Goal: Task Accomplishment & Management: Use online tool/utility

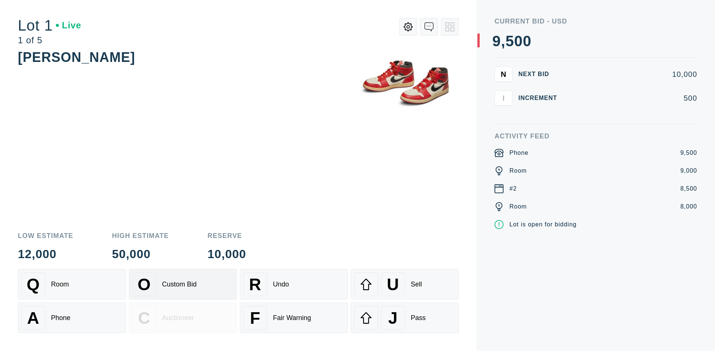
click at [183, 284] on div "Custom Bid" at bounding box center [179, 284] width 35 height 8
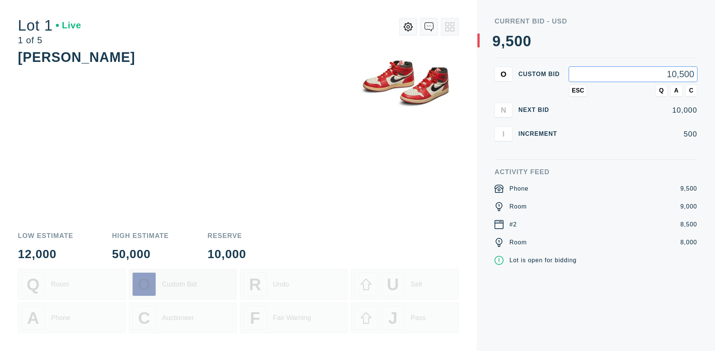
type input "10,500"
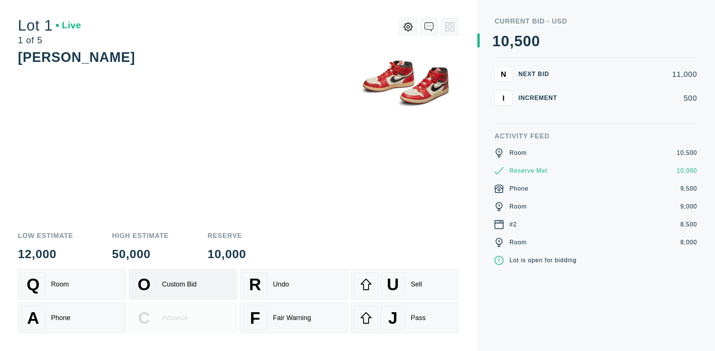
click at [183, 284] on div "Custom Bid" at bounding box center [179, 284] width 35 height 8
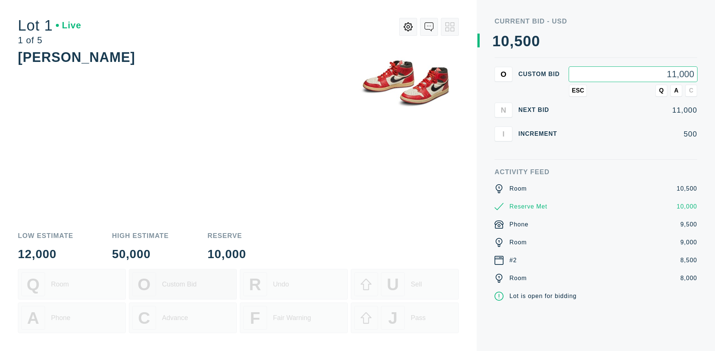
type input "11,000"
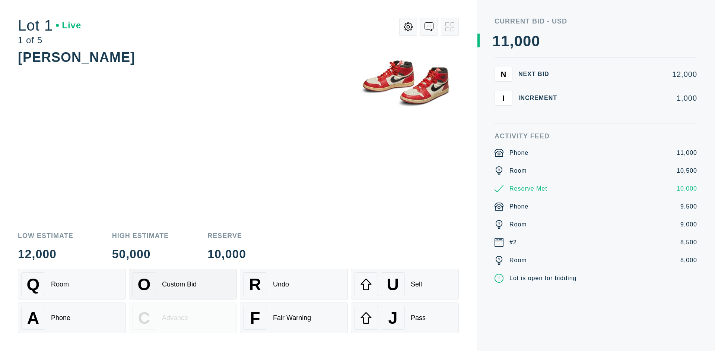
click at [72, 284] on div "Q Room" at bounding box center [71, 284] width 101 height 24
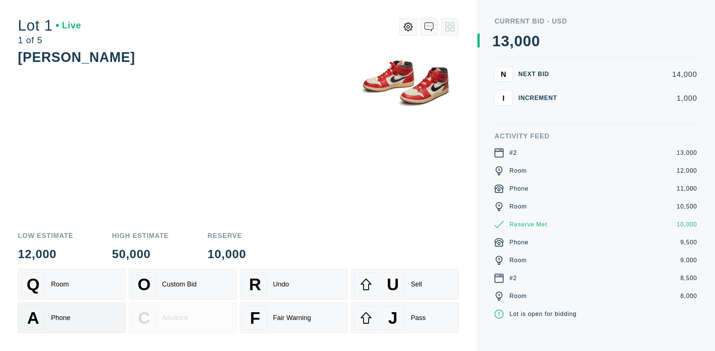
click at [72, 317] on div "A Phone" at bounding box center [71, 317] width 101 height 24
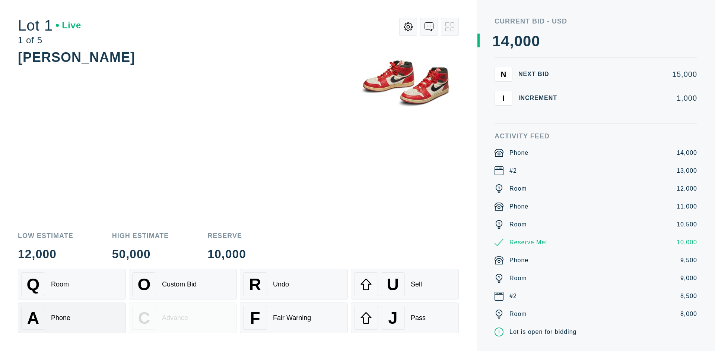
click at [72, 284] on div "Q Room" at bounding box center [71, 284] width 101 height 24
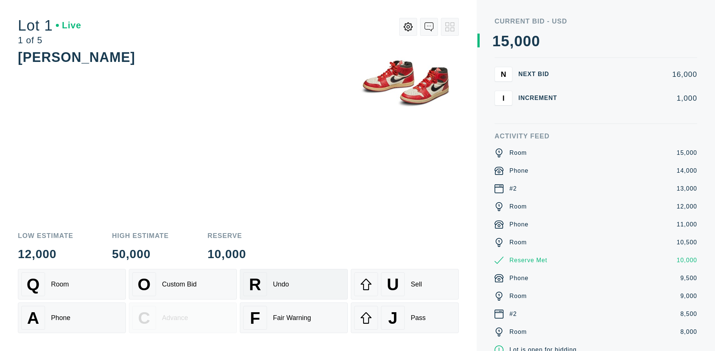
click at [294, 284] on div "R Undo" at bounding box center [293, 284] width 101 height 24
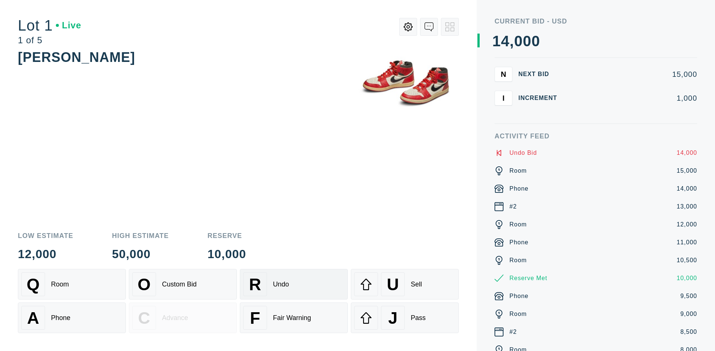
click at [72, 284] on div "Q Room" at bounding box center [71, 284] width 101 height 24
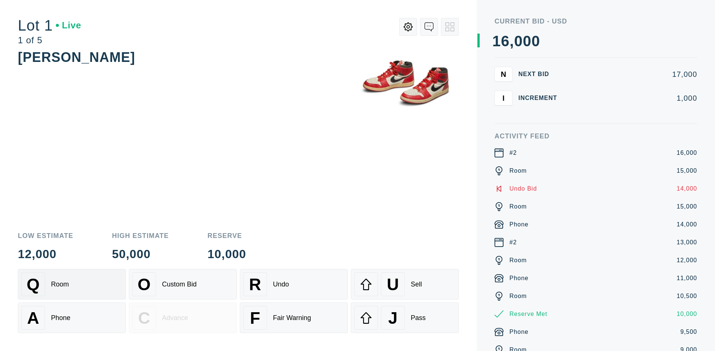
click at [72, 317] on div "A Phone" at bounding box center [71, 317] width 101 height 24
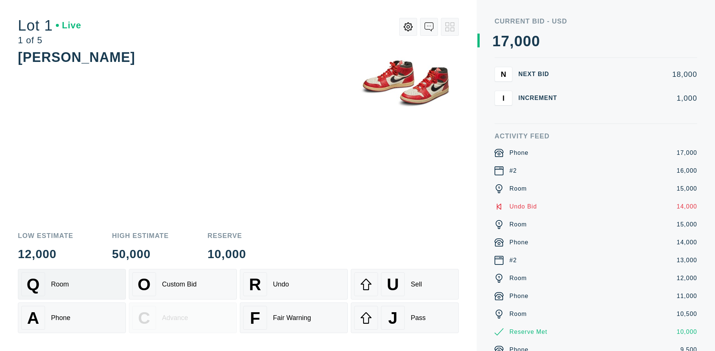
click at [72, 284] on div "Q Room" at bounding box center [71, 284] width 101 height 24
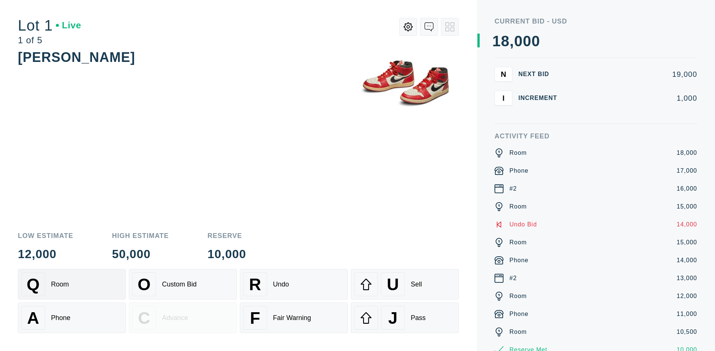
click at [294, 284] on div "R Undo" at bounding box center [293, 284] width 101 height 24
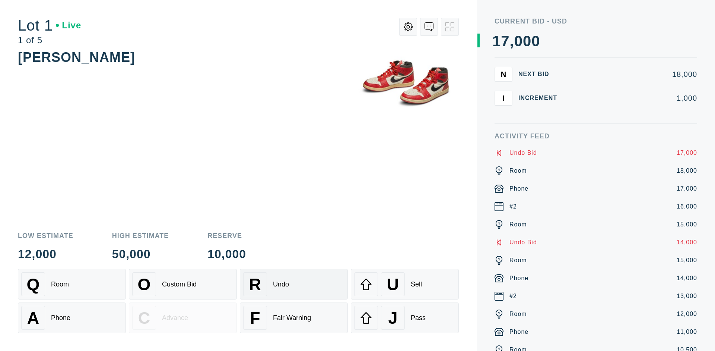
click at [405, 284] on div "U Sell" at bounding box center [404, 284] width 101 height 24
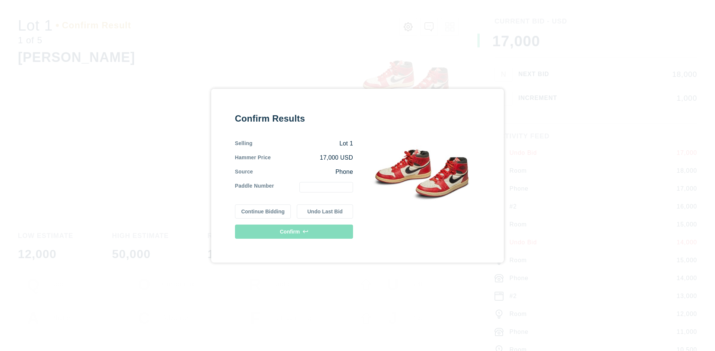
click at [263, 211] on button "Continue Bidding" at bounding box center [263, 211] width 56 height 14
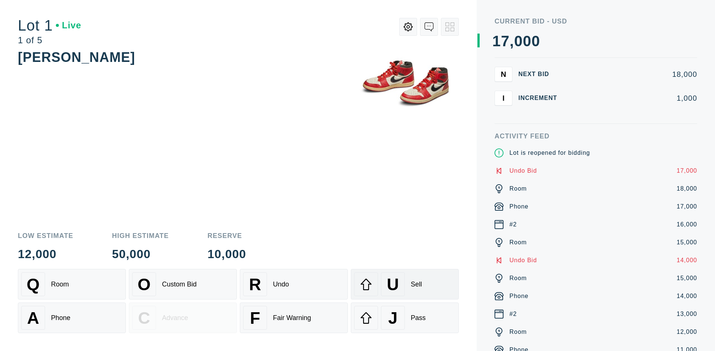
click at [405, 284] on div "U Sell" at bounding box center [404, 284] width 101 height 24
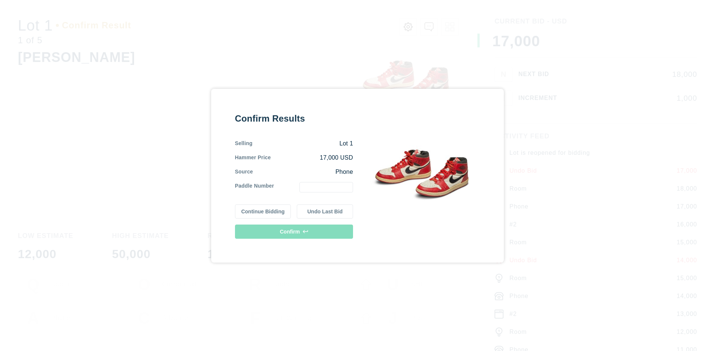
click at [325, 211] on button "Undo Last Bid" at bounding box center [325, 211] width 56 height 14
click at [263, 210] on button "Continue Bidding" at bounding box center [263, 210] width 56 height 14
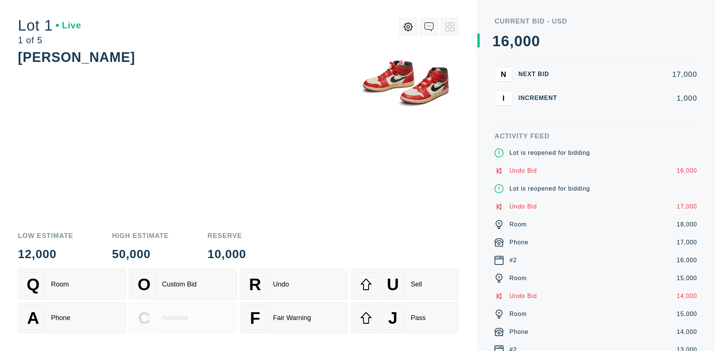
click at [405, 317] on div "J Pass" at bounding box center [404, 317] width 101 height 24
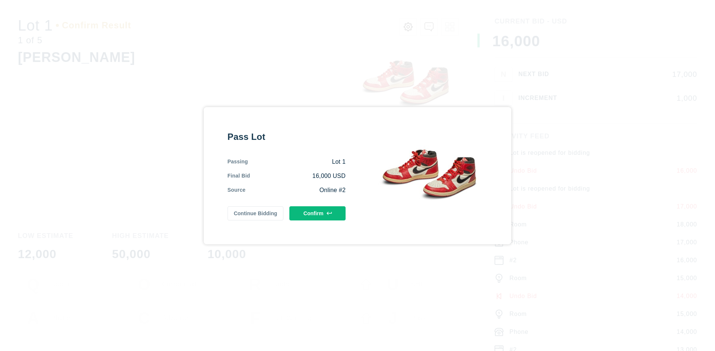
click at [318, 213] on button "Confirm" at bounding box center [317, 213] width 56 height 14
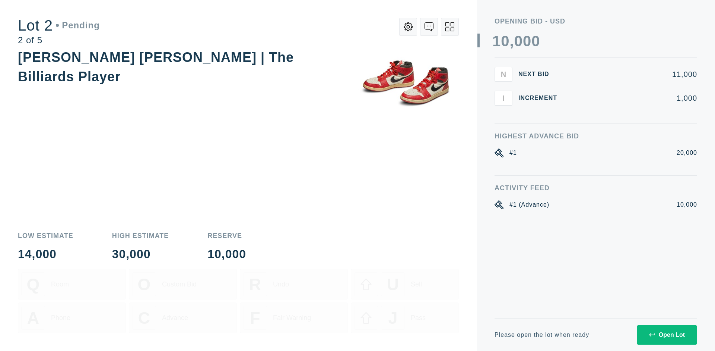
click at [667, 334] on div "Open Lot" at bounding box center [667, 334] width 36 height 7
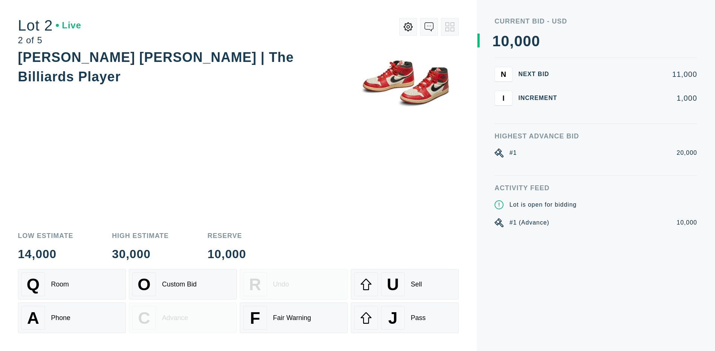
click at [72, 284] on div "Q Room" at bounding box center [71, 284] width 101 height 24
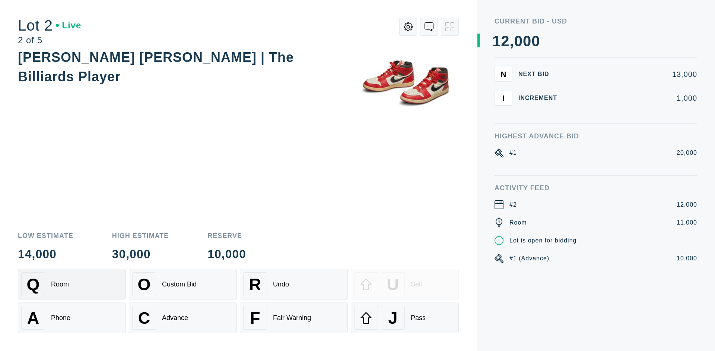
click at [183, 317] on div "Advance" at bounding box center [175, 318] width 26 height 8
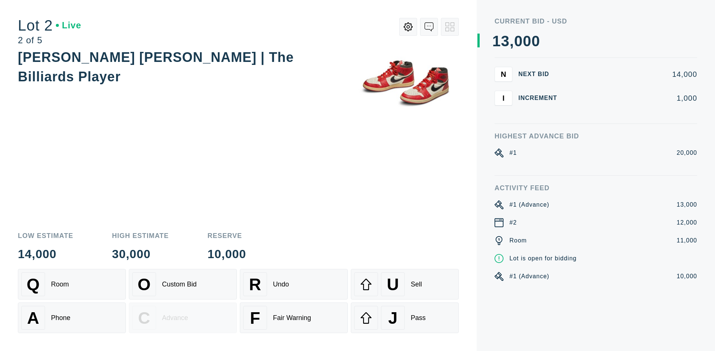
click at [405, 284] on div "U Sell" at bounding box center [404, 284] width 101 height 24
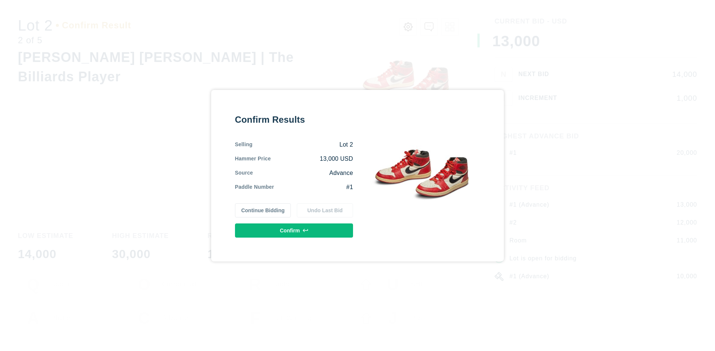
click at [294, 230] on button "Confirm" at bounding box center [294, 230] width 118 height 14
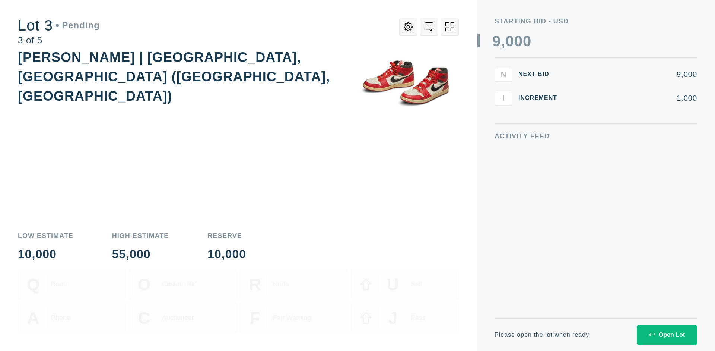
click at [667, 334] on div "Open Lot" at bounding box center [667, 334] width 36 height 7
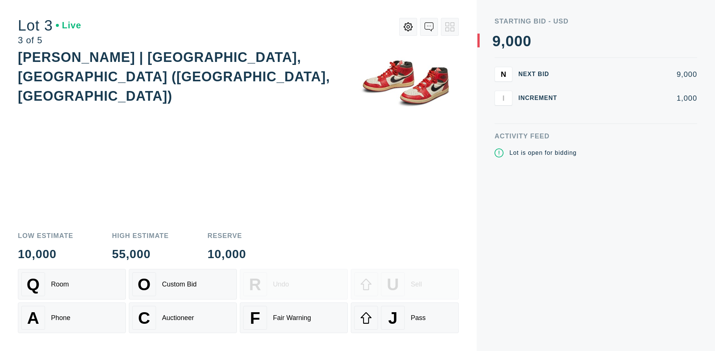
click at [405, 317] on div "J Pass" at bounding box center [404, 317] width 101 height 24
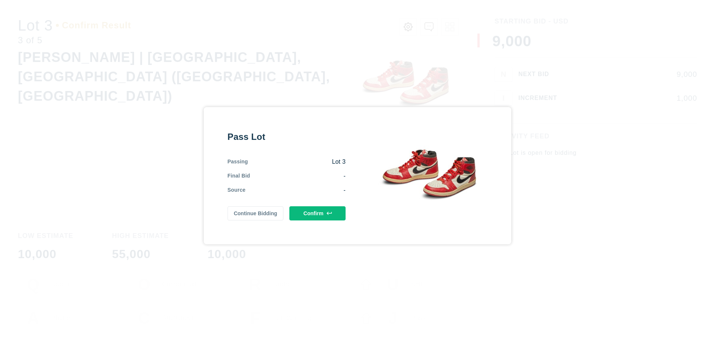
click at [318, 213] on button "Confirm" at bounding box center [317, 213] width 56 height 14
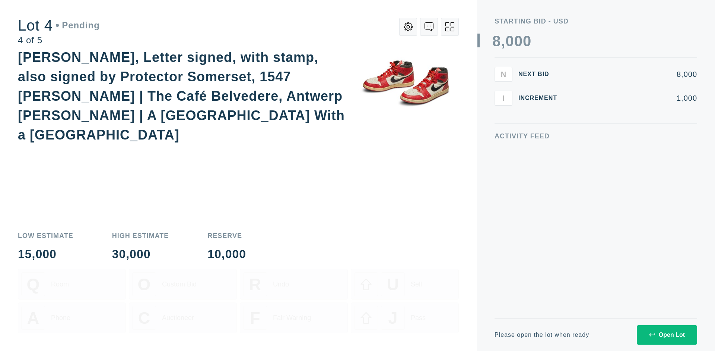
click at [667, 334] on div "Open Lot" at bounding box center [667, 334] width 36 height 7
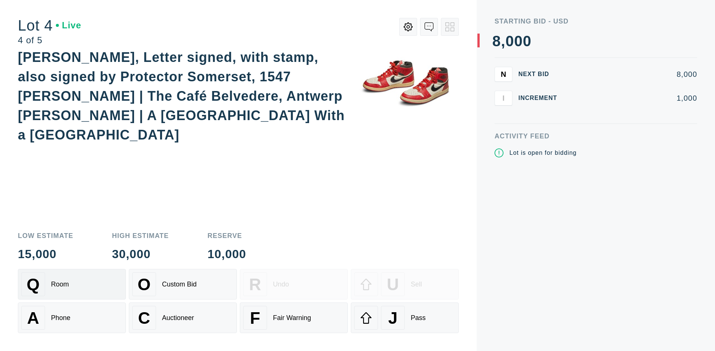
click at [72, 284] on div "Q Room" at bounding box center [71, 284] width 101 height 24
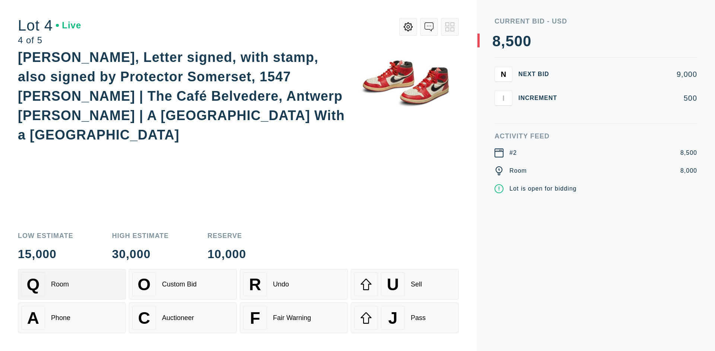
click at [183, 317] on div "Auctioneer" at bounding box center [178, 318] width 32 height 8
click at [405, 317] on div "J Pass" at bounding box center [404, 317] width 101 height 24
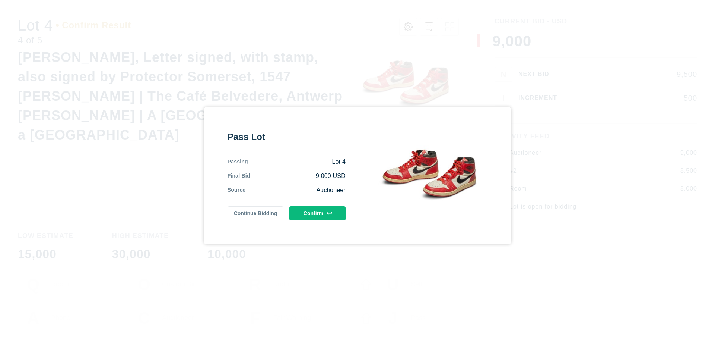
click at [318, 213] on button "Confirm" at bounding box center [317, 213] width 56 height 14
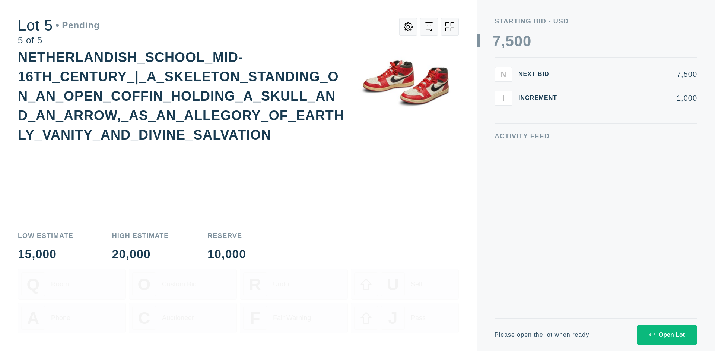
click at [667, 334] on div "Open Lot" at bounding box center [667, 334] width 36 height 7
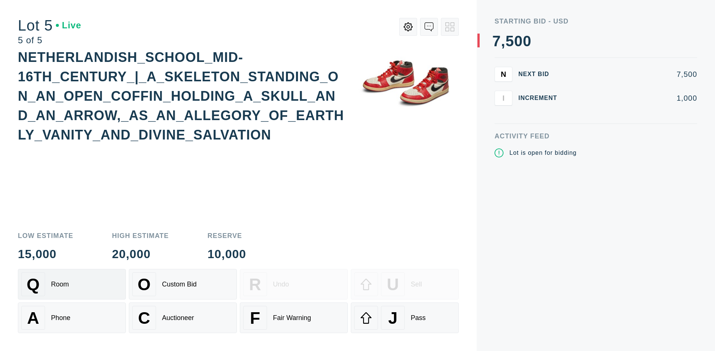
click at [72, 284] on div "Q Room" at bounding box center [71, 284] width 101 height 24
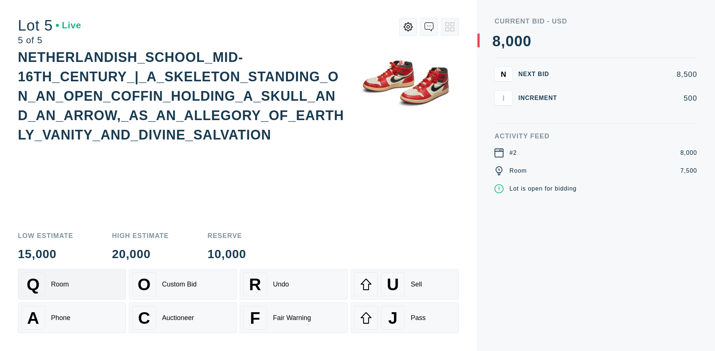
click at [72, 284] on div "Q Room" at bounding box center [71, 284] width 101 height 24
click at [405, 284] on div "U Sell" at bounding box center [404, 284] width 101 height 24
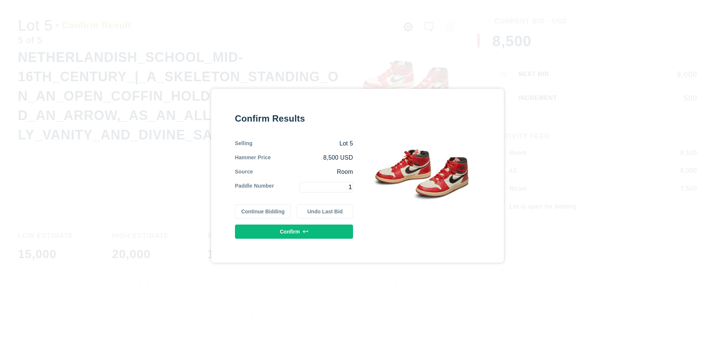
type input "1"
click at [294, 231] on button "Confirm" at bounding box center [294, 231] width 118 height 14
